Goal: Task Accomplishment & Management: Complete application form

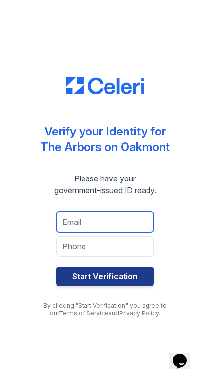
click at [63, 221] on input "email" at bounding box center [105, 222] width 98 height 21
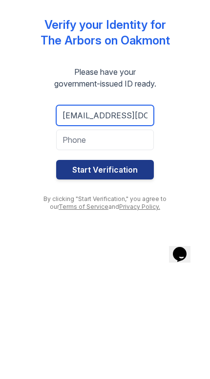
type input "[EMAIL_ADDRESS][DOMAIN_NAME]"
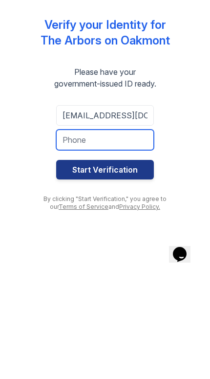
click at [68, 236] on input "tel" at bounding box center [105, 246] width 98 height 21
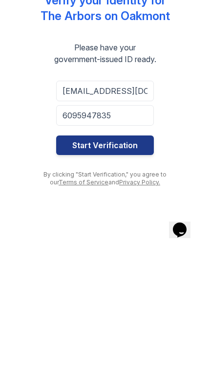
type input "6095947835"
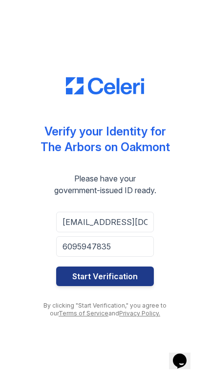
click at [76, 277] on button "Start Verification" at bounding box center [105, 276] width 98 height 20
